Goal: Task Accomplishment & Management: Manage account settings

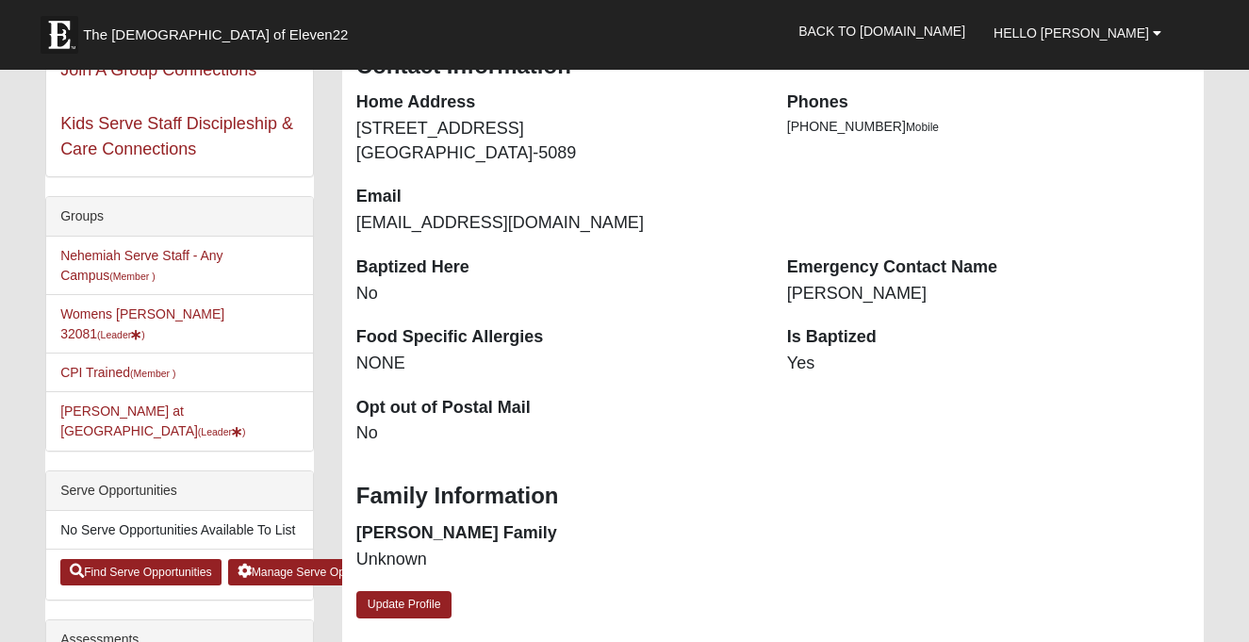
scroll to position [342, 0]
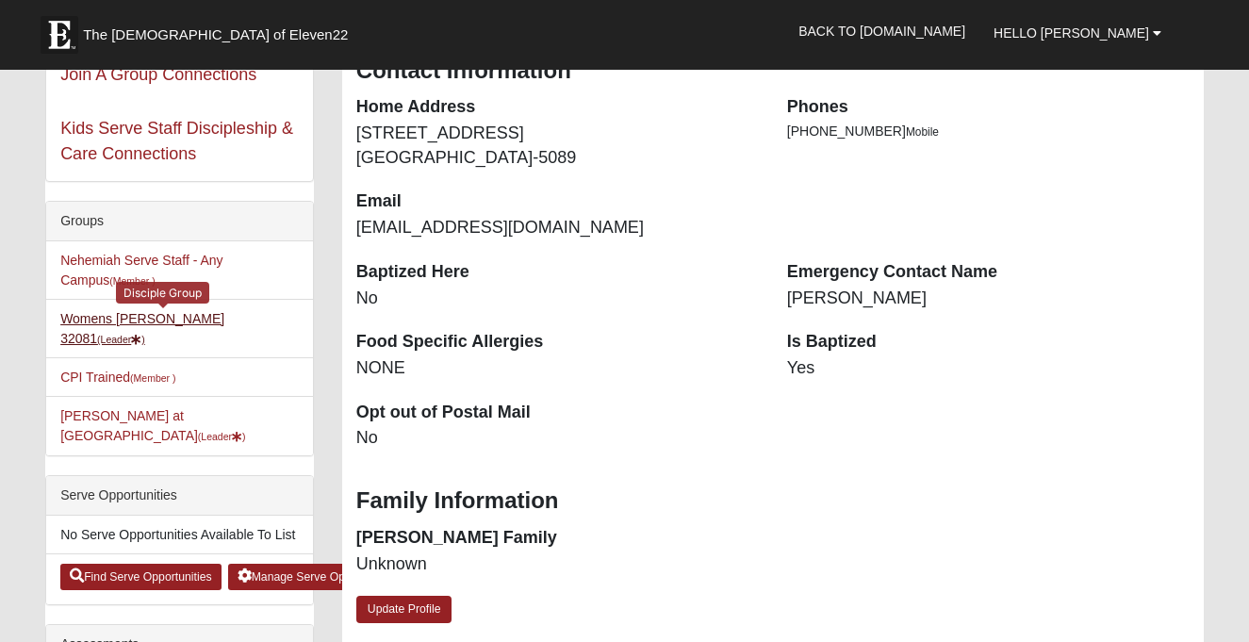
click at [145, 334] on small "(Leader )" at bounding box center [121, 339] width 48 height 11
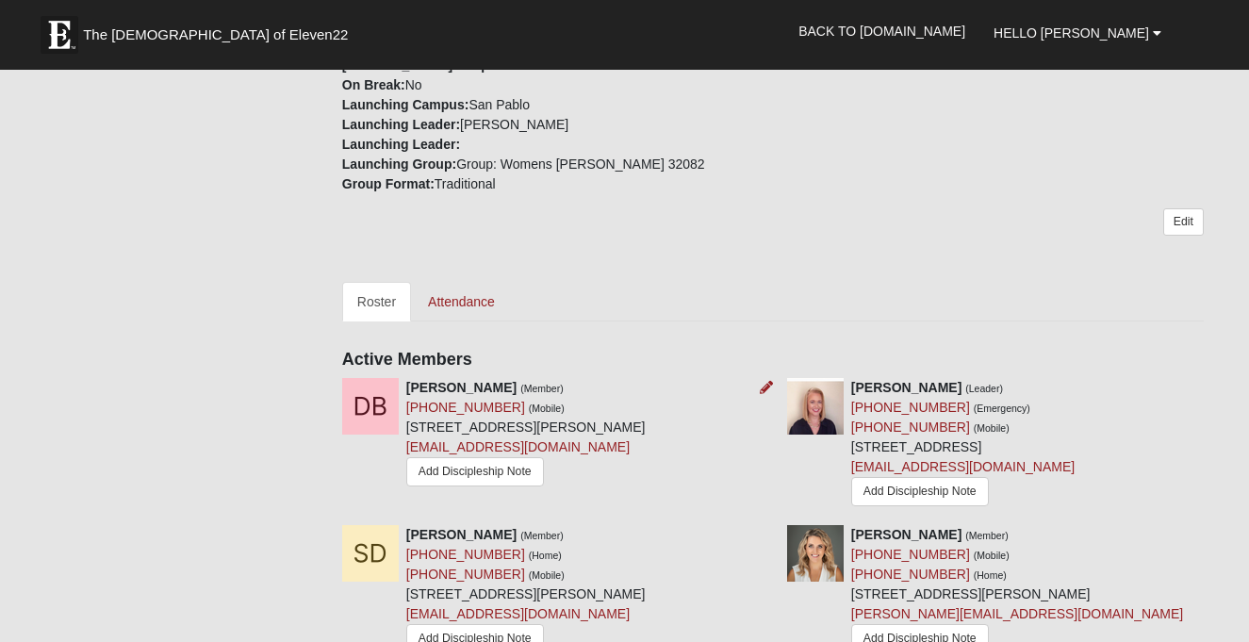
scroll to position [639, 0]
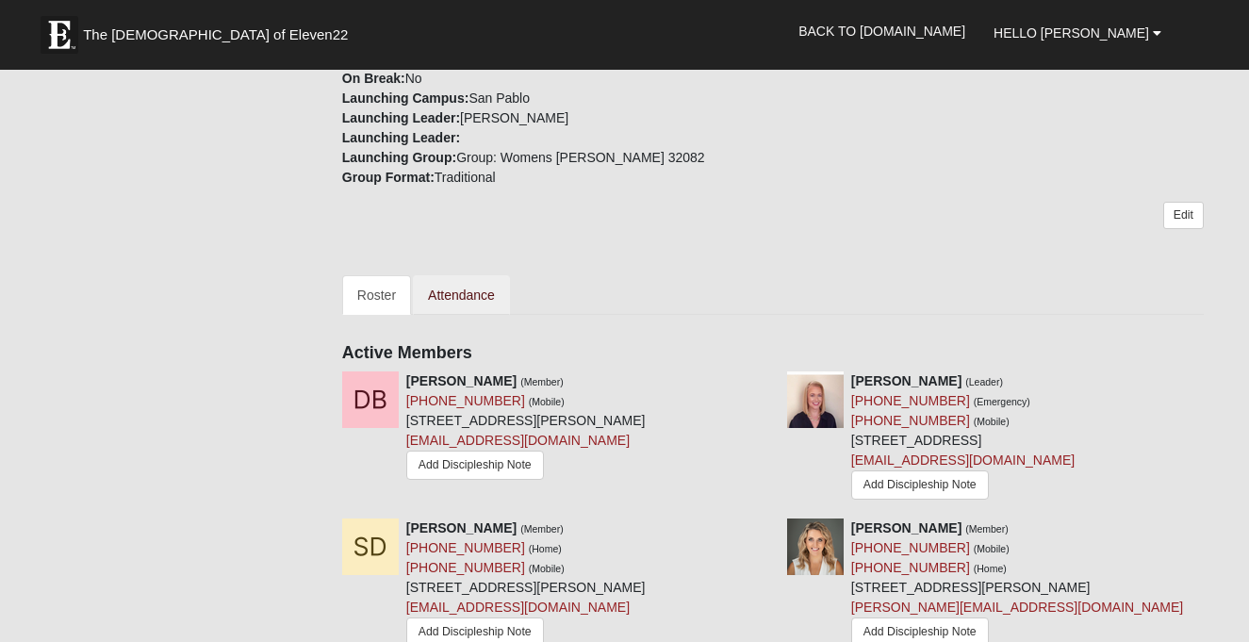
click at [471, 275] on link "Attendance" at bounding box center [461, 295] width 97 height 40
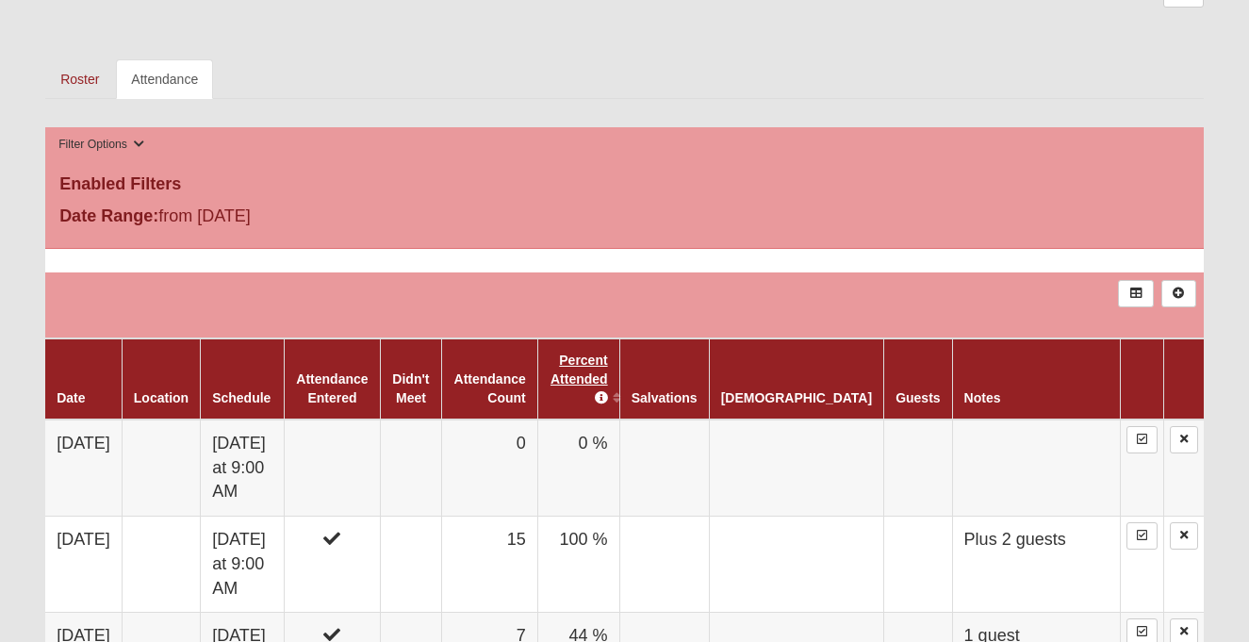
scroll to position [833, 0]
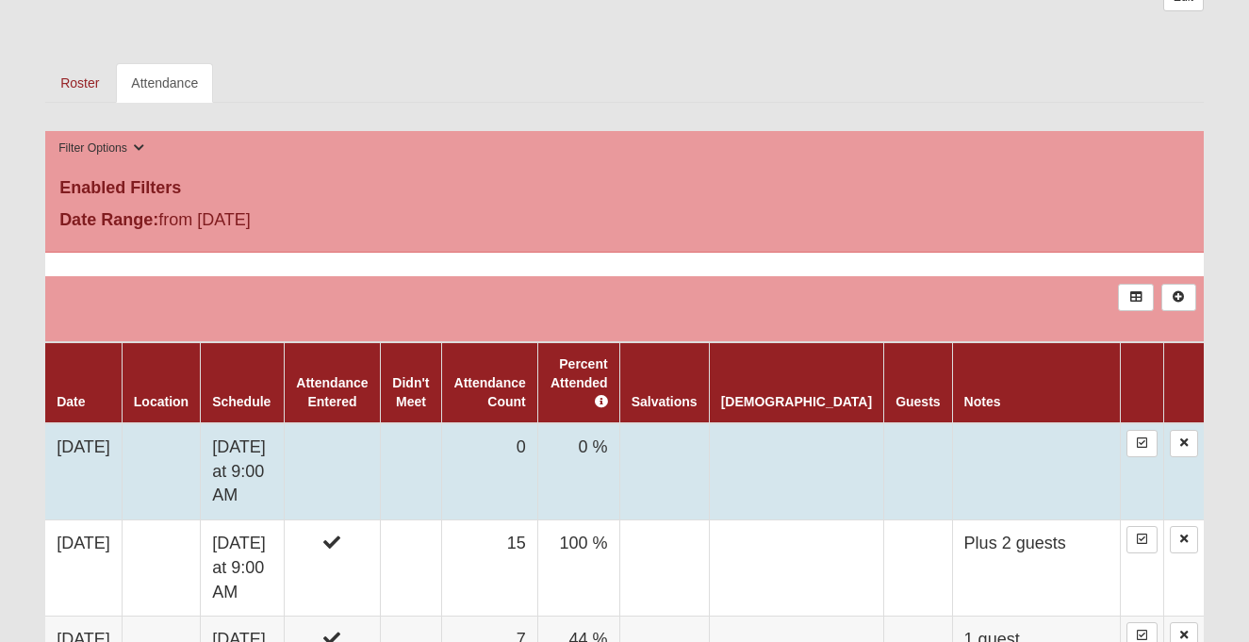
click at [619, 431] on td "0 %" at bounding box center [578, 471] width 82 height 97
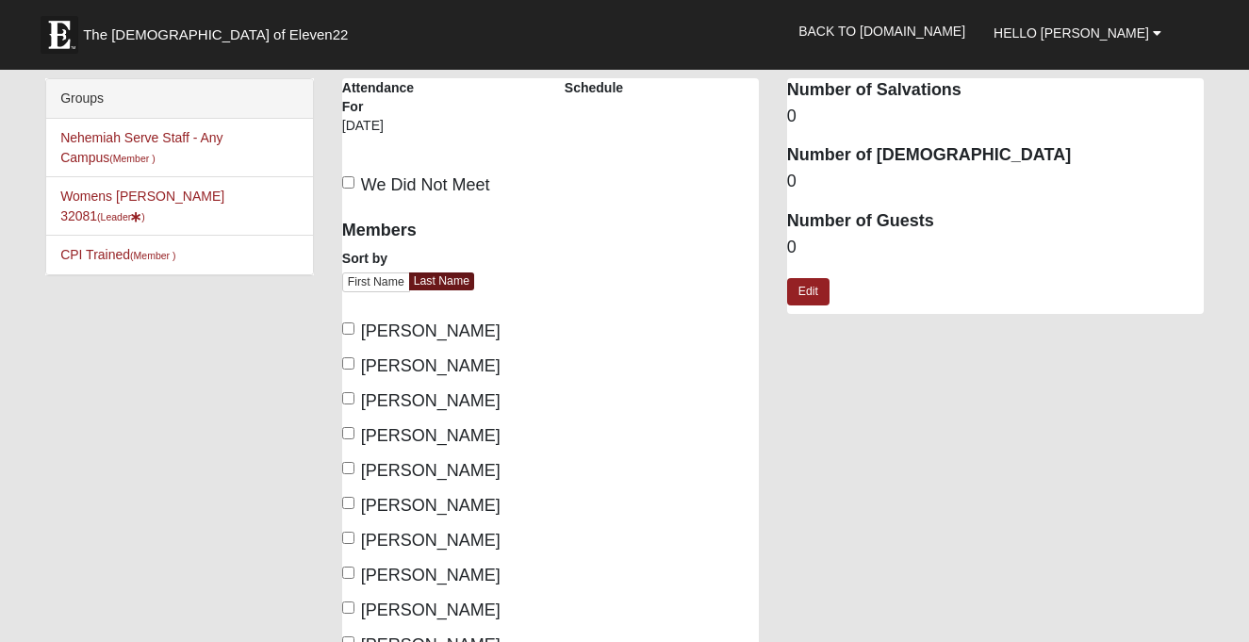
click at [348, 178] on input "We Did Not Meet" at bounding box center [348, 182] width 12 height 12
checkbox input "true"
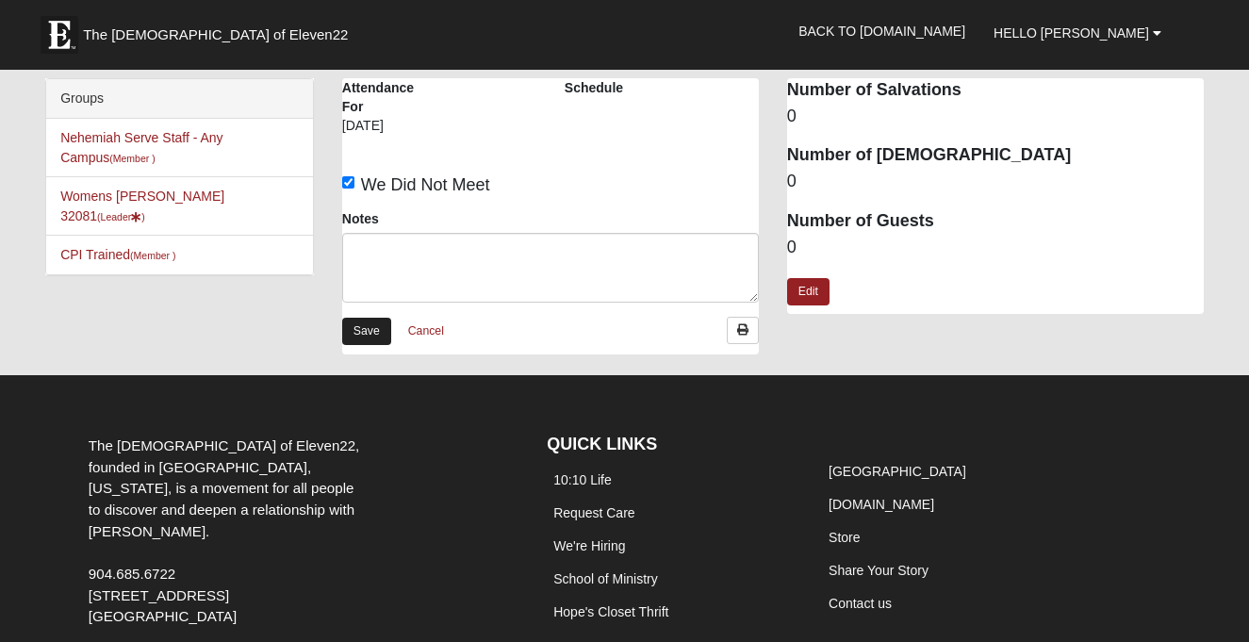
click at [375, 329] on link "Save" at bounding box center [366, 331] width 49 height 27
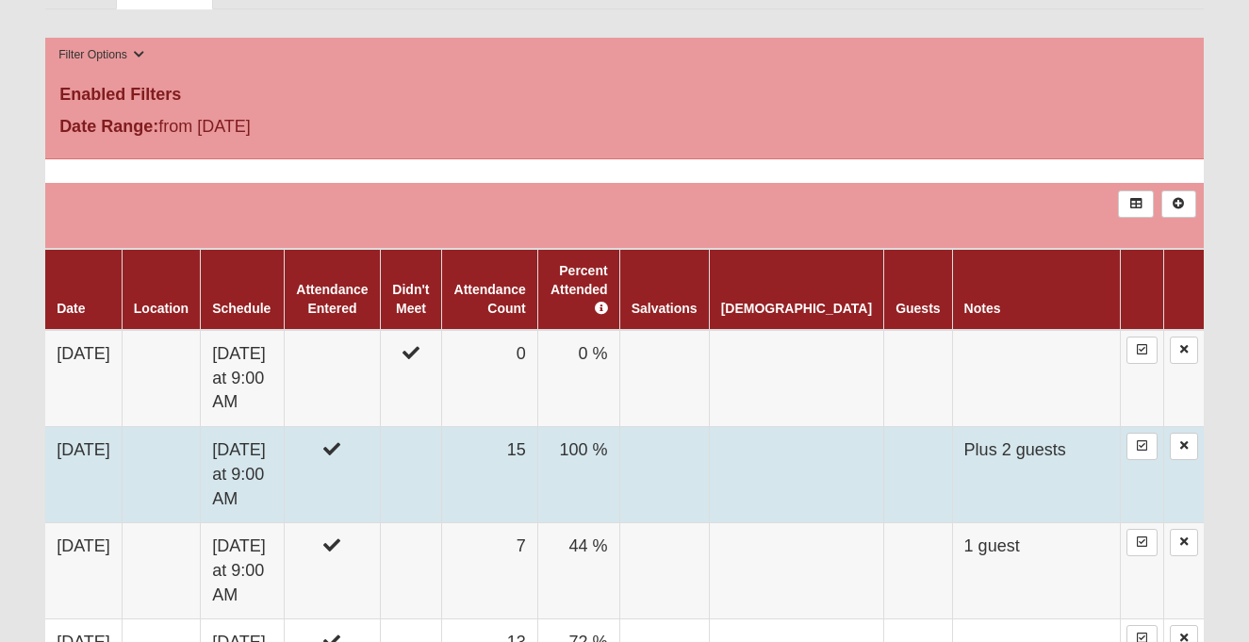
scroll to position [926, 0]
